Goal: Information Seeking & Learning: Find specific fact

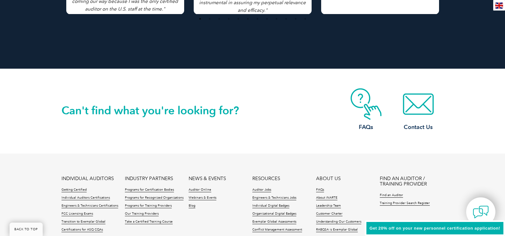
scroll to position [1514, 0]
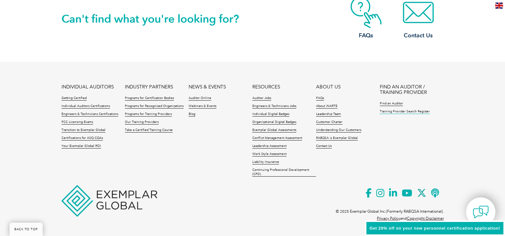
click at [409, 111] on link "Training Provider Search Register" at bounding box center [405, 111] width 50 height 4
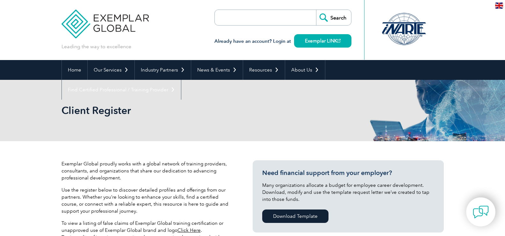
click at [268, 16] on input "search" at bounding box center [251, 17] width 67 height 15
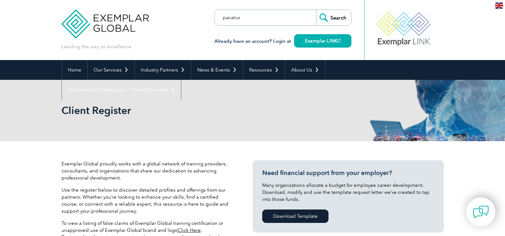
type input "pacatus"
click at [330, 16] on input "Search" at bounding box center [333, 17] width 35 height 15
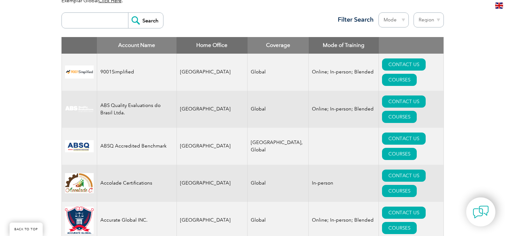
scroll to position [191, 0]
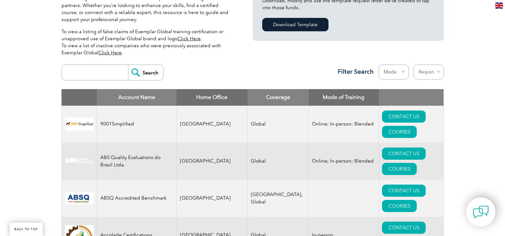
click at [106, 71] on input "search" at bounding box center [96, 72] width 63 height 15
type input "pacatus"
click at [149, 72] on input "Search" at bounding box center [145, 72] width 35 height 15
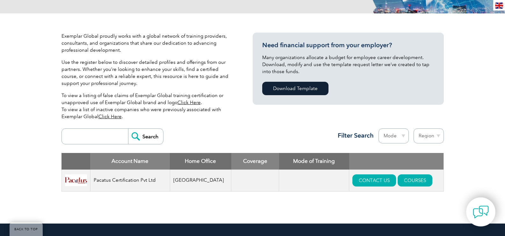
scroll to position [159, 0]
